Goal: Subscribe to service/newsletter

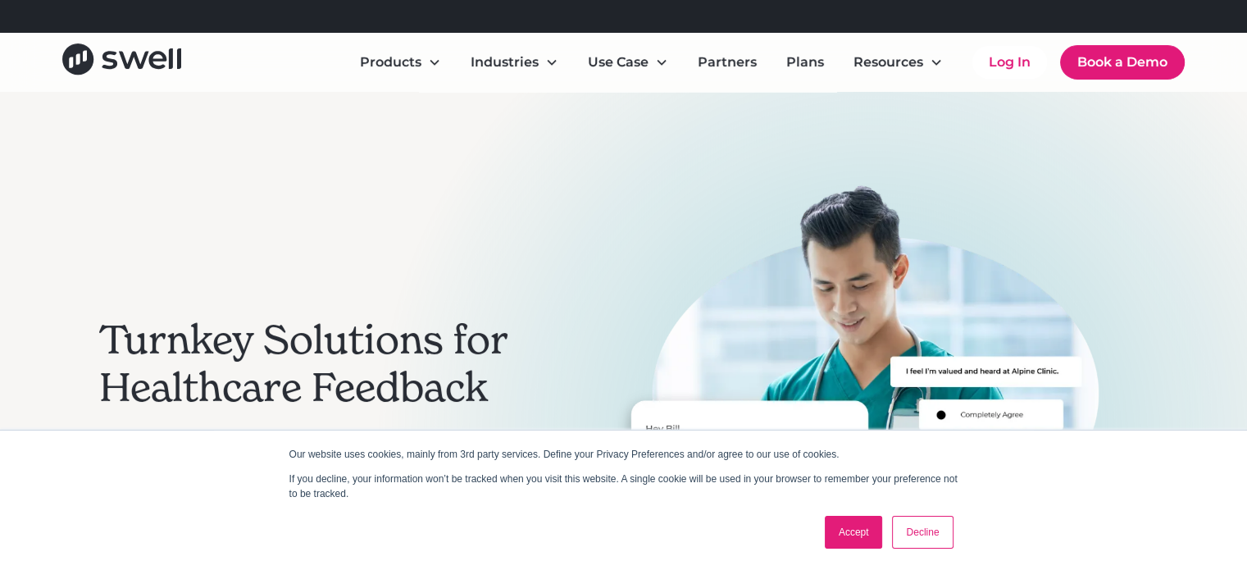
click at [843, 522] on link "Accept" at bounding box center [854, 532] width 58 height 33
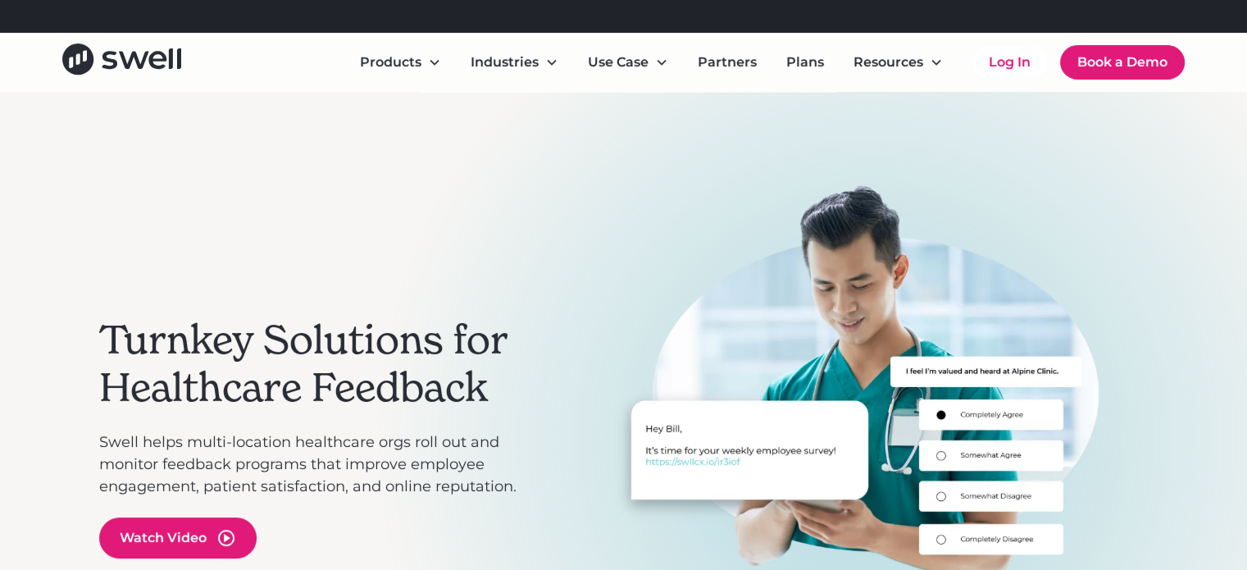
click at [1000, 39] on div "Products Online Reputation Management Patient Experience Insights Employee Expe…" at bounding box center [623, 62] width 1247 height 59
click at [1000, 57] on link "Log In" at bounding box center [1010, 62] width 75 height 33
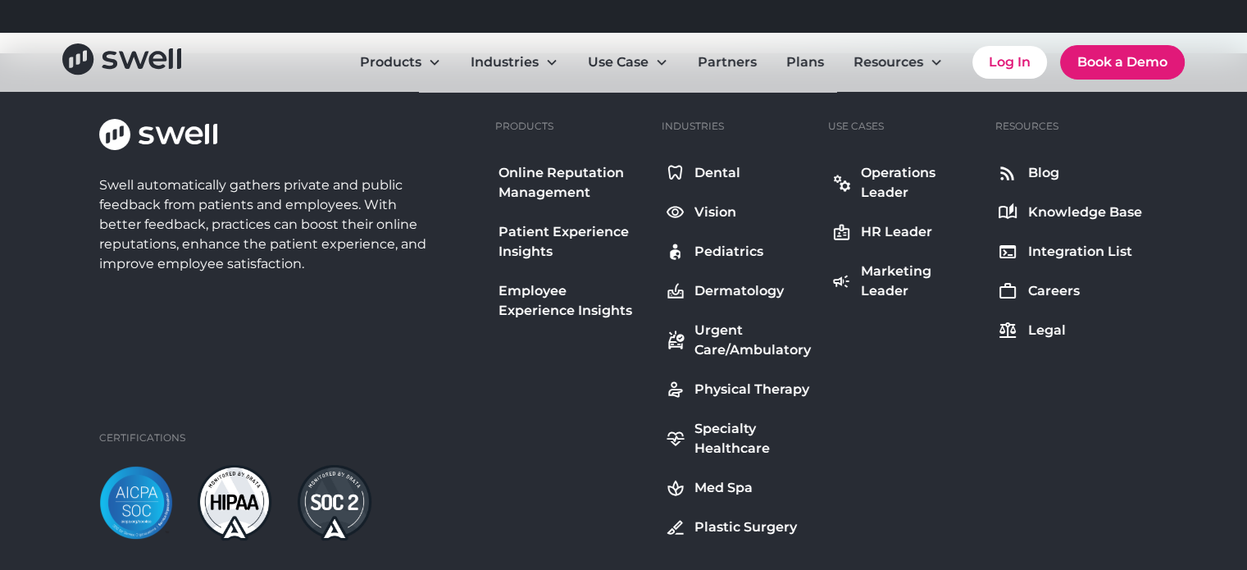
scroll to position [5895, 0]
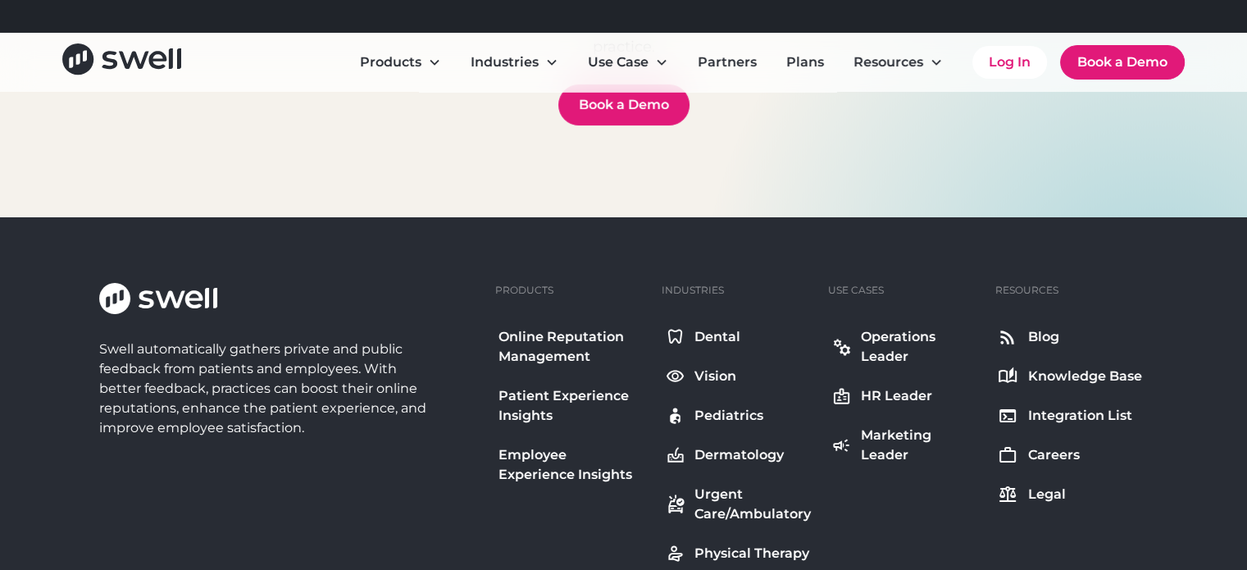
click at [1027, 335] on link "Blog" at bounding box center [1070, 337] width 150 height 26
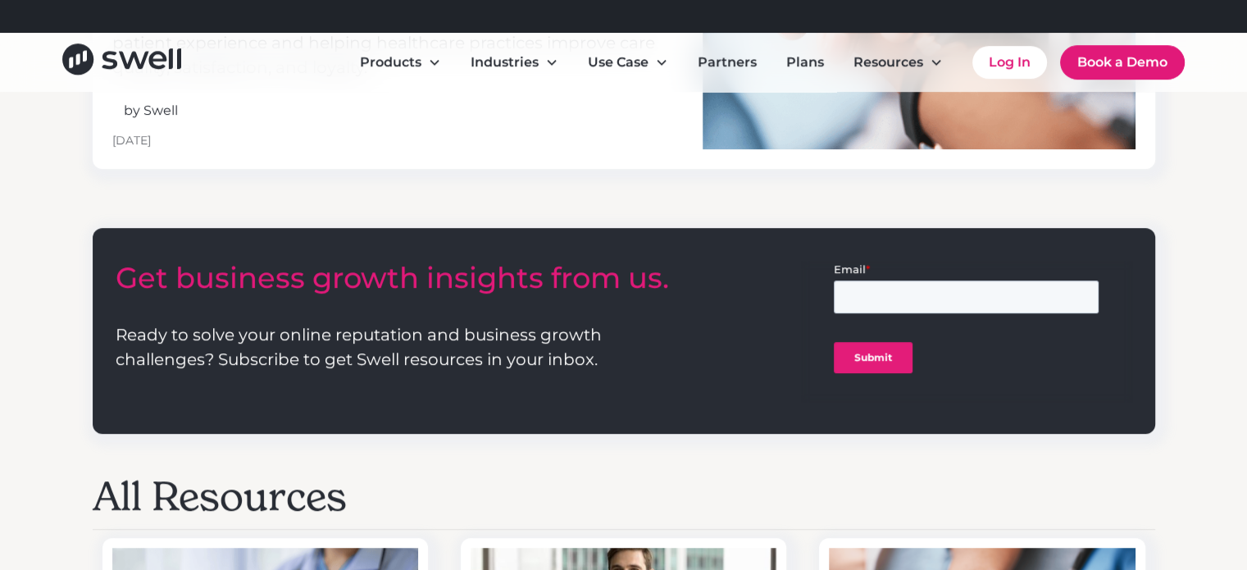
scroll to position [935, 0]
click at [895, 301] on input "Email *" at bounding box center [966, 296] width 265 height 33
type input "alexblackburne4@gmail.com"
click at [859, 352] on input "Submit" at bounding box center [873, 356] width 79 height 31
